Goal: Find specific page/section

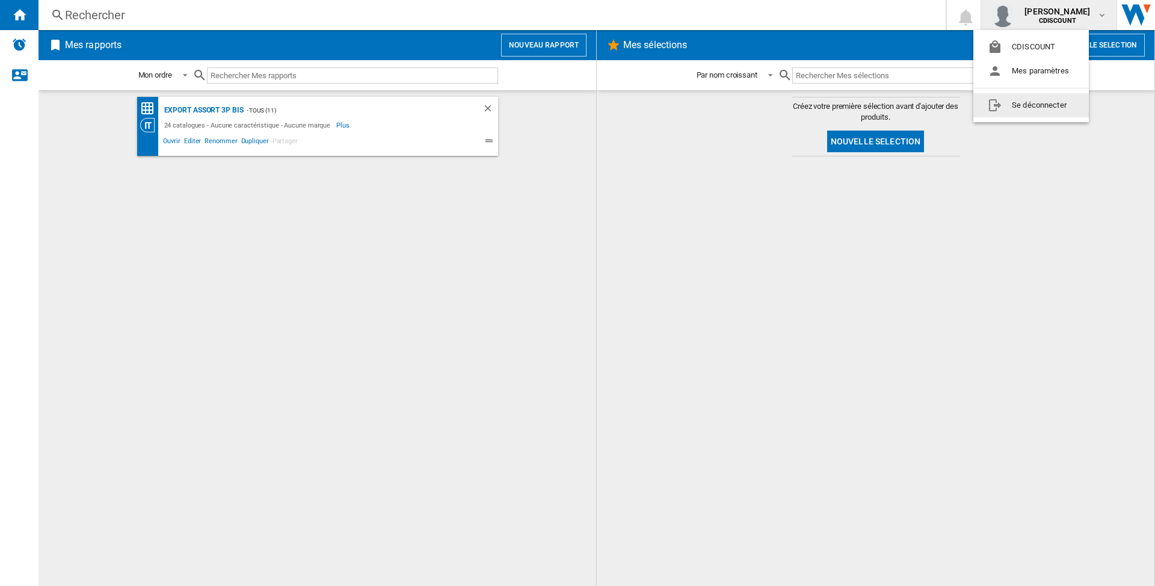
click at [17, 44] on md-backdrop at bounding box center [577, 293] width 1155 height 586
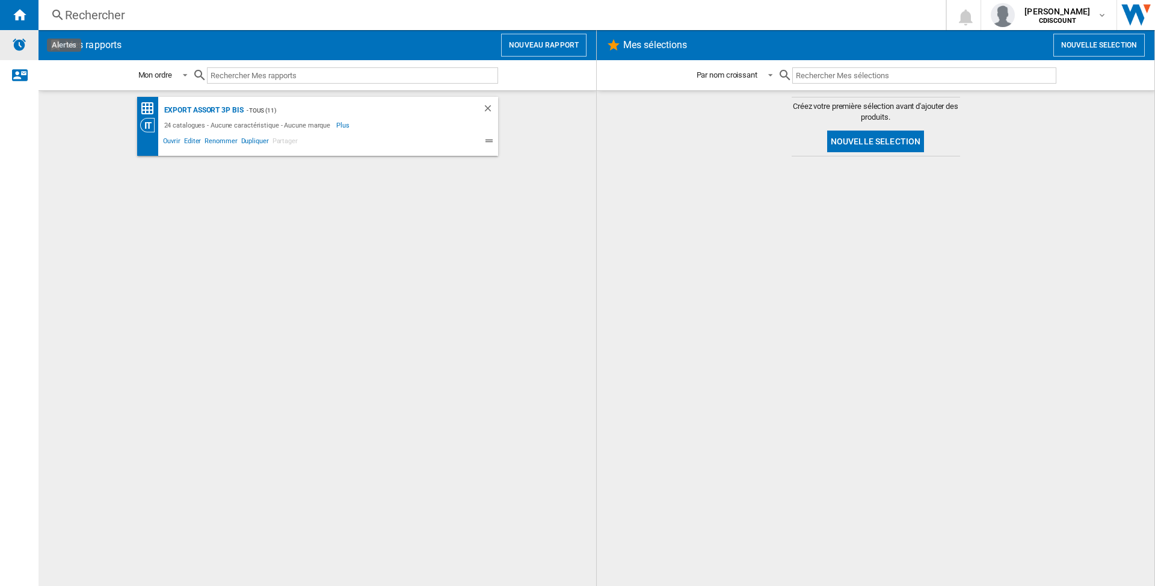
click at [22, 49] on img "Alertes" at bounding box center [19, 44] width 14 height 14
click at [1103, 18] on md-icon "button" at bounding box center [1102, 15] width 10 height 10
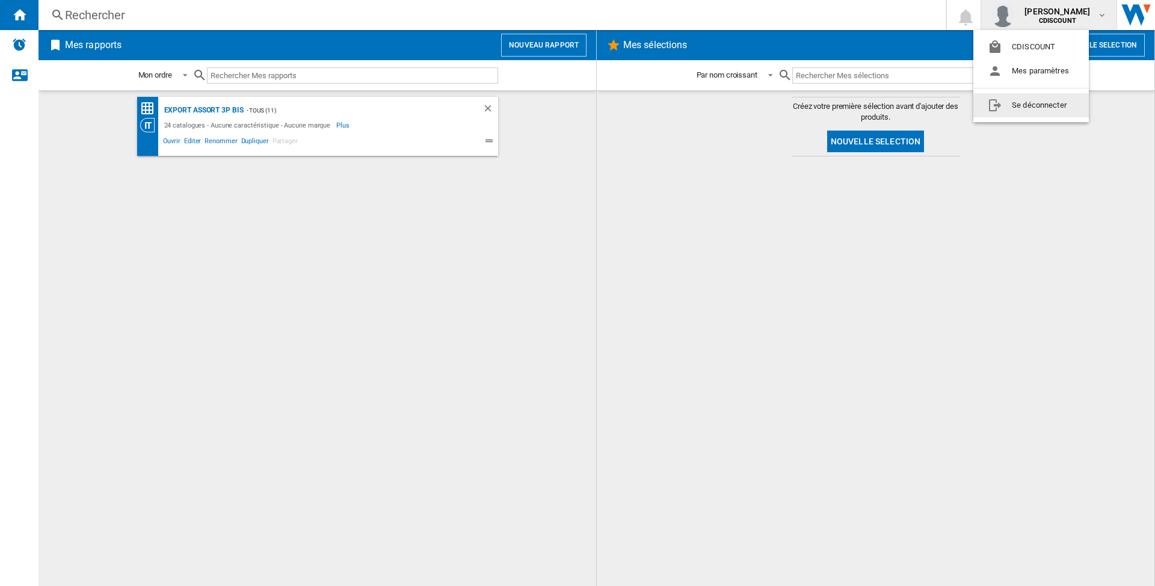
click at [479, 212] on md-backdrop at bounding box center [577, 293] width 1155 height 586
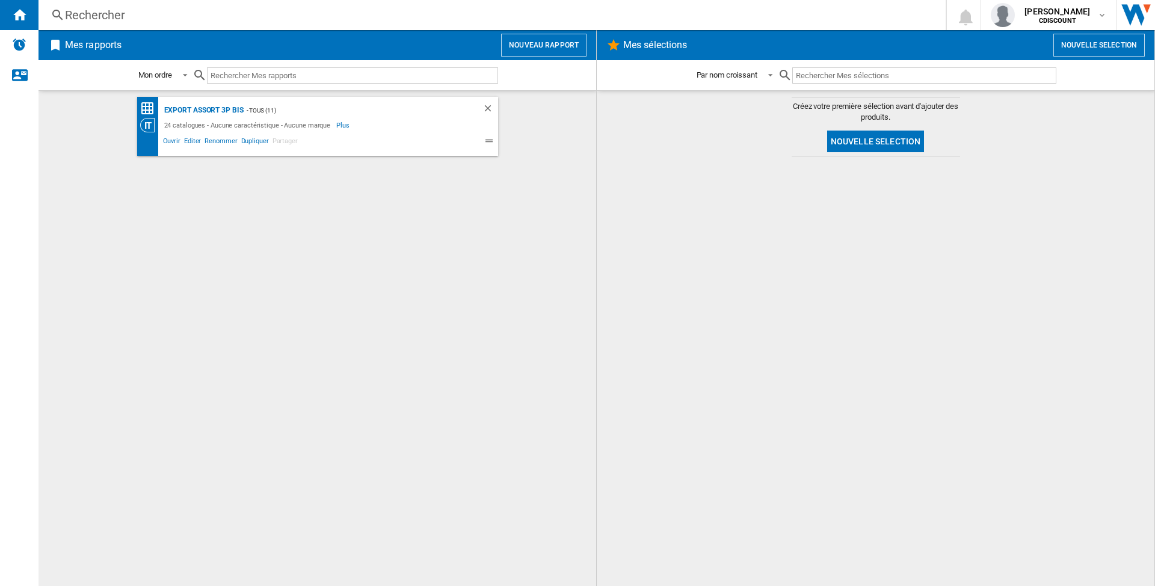
click at [536, 48] on button "Nouveau rapport" at bounding box center [543, 45] width 85 height 23
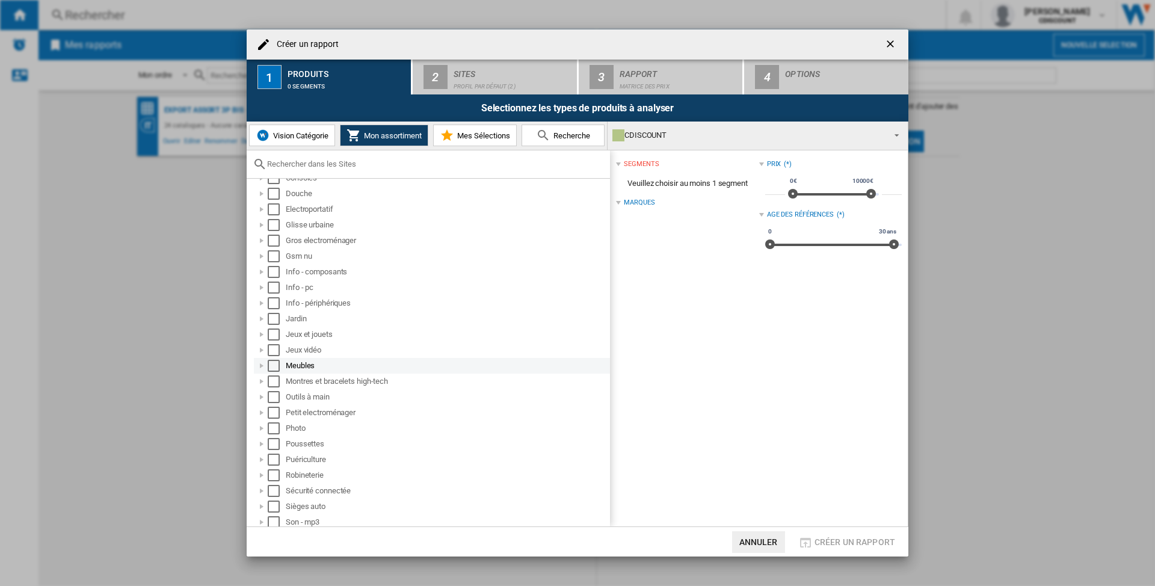
scroll to position [80, 0]
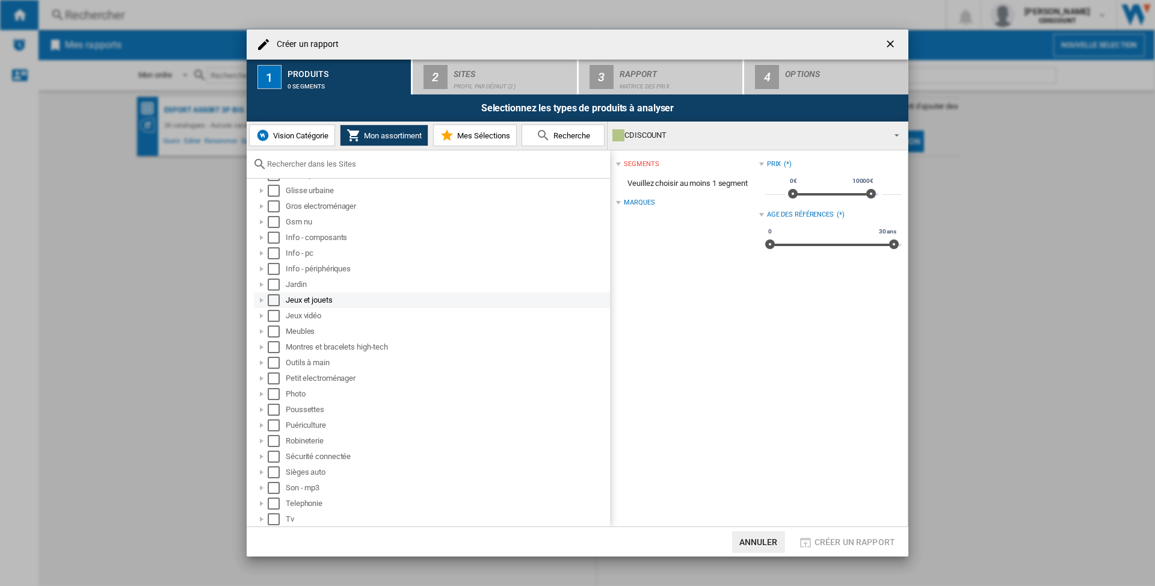
click at [271, 297] on div "Select" at bounding box center [274, 300] width 12 height 12
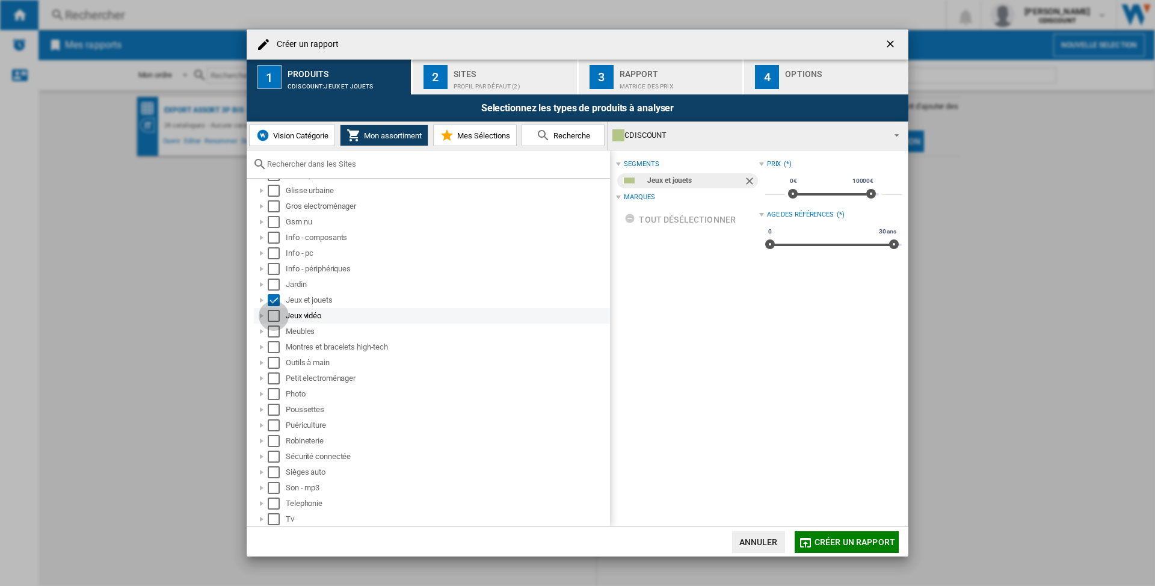
click at [274, 318] on div "Select" at bounding box center [274, 316] width 12 height 12
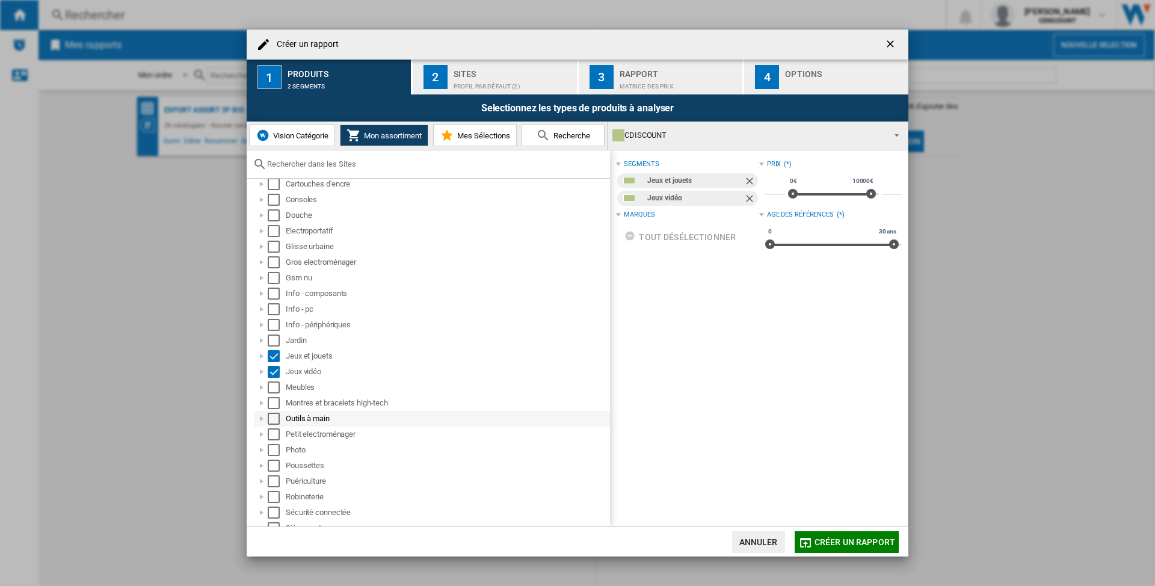
scroll to position [0, 0]
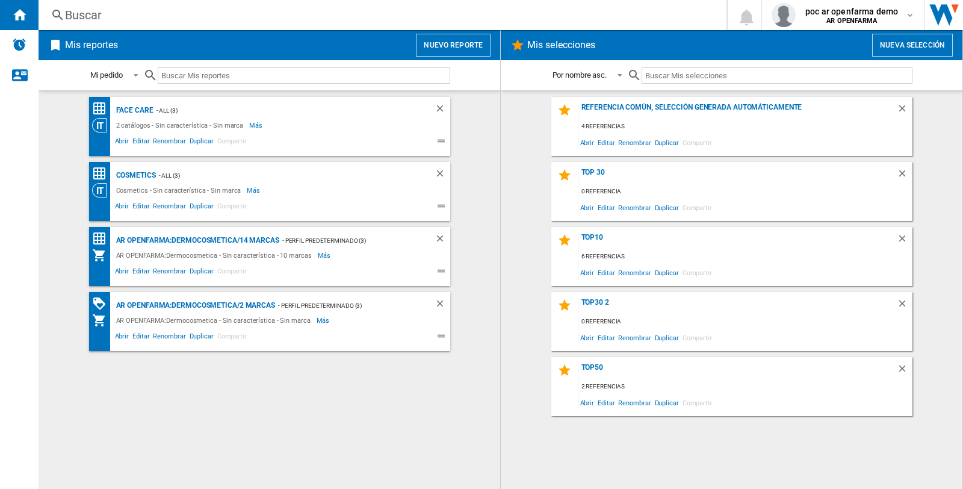
click at [199, 16] on div "Buscar" at bounding box center [380, 15] width 630 height 17
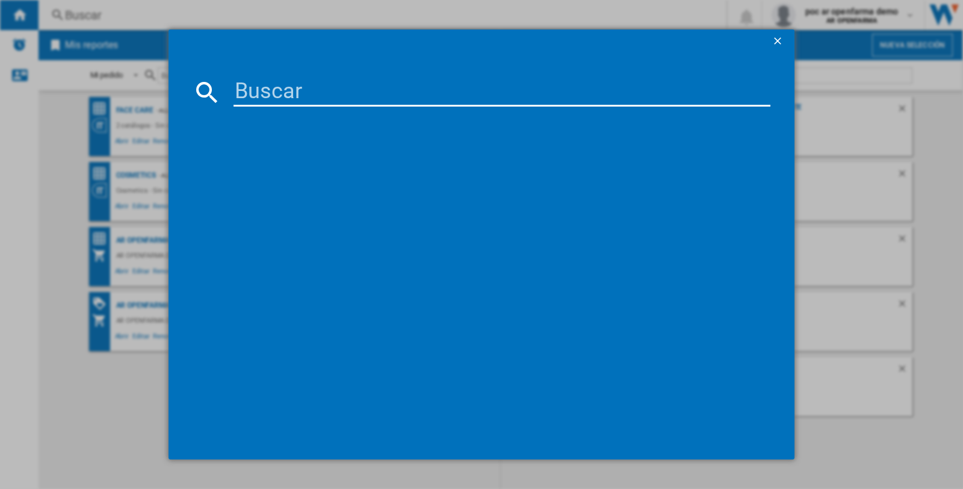
click at [267, 92] on input at bounding box center [501, 92] width 537 height 29
type input "3112266"
click at [776, 39] on ng-md-icon "getI18NText('BUTTONS.CLOSE_DIALOG')" at bounding box center [778, 42] width 14 height 14
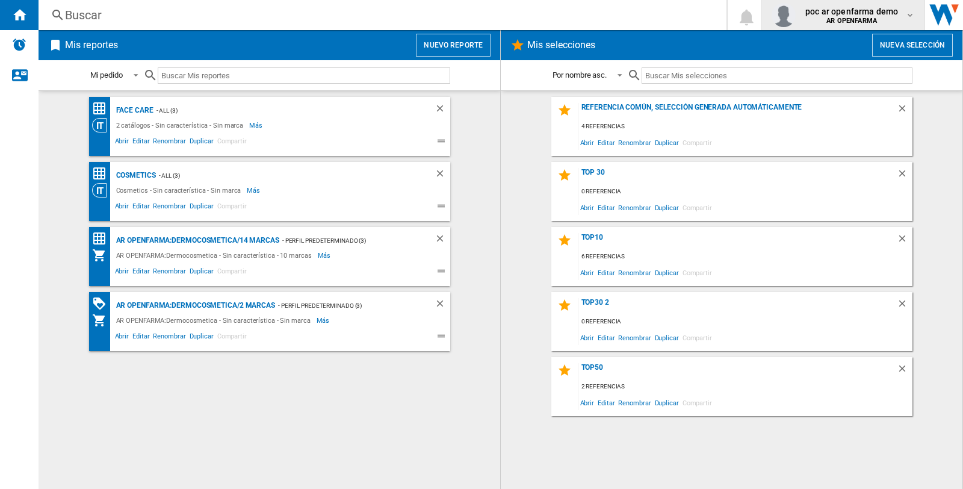
click at [909, 13] on md-icon "button" at bounding box center [910, 15] width 10 height 10
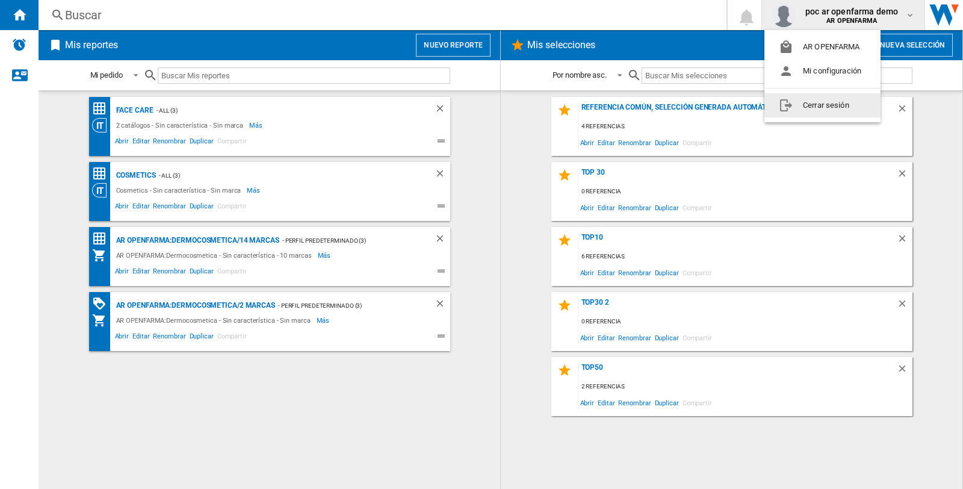
click at [834, 105] on button "Cerrar sesión" at bounding box center [822, 105] width 116 height 24
